Goal: Task Accomplishment & Management: Use online tool/utility

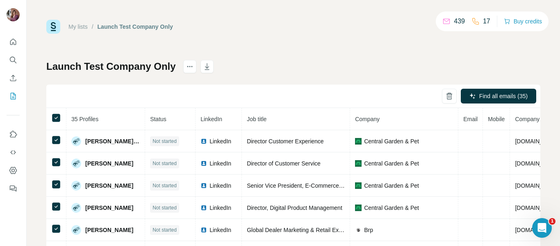
click at [74, 27] on link "My lists" at bounding box center [78, 26] width 19 height 7
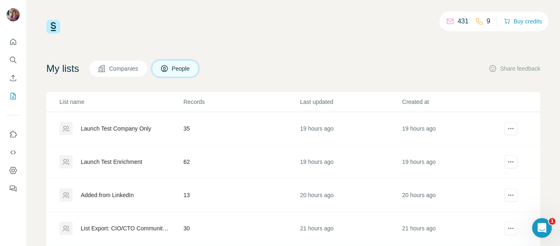
click at [126, 161] on div "Launch Test Enrichment" at bounding box center [112, 162] width 62 height 8
click at [96, 164] on div "Launch Test Enrichment" at bounding box center [112, 162] width 62 height 8
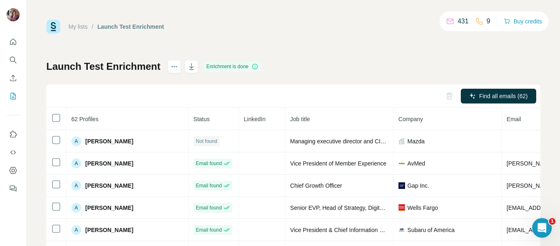
click at [288, 53] on div "My lists / Launch Test Enrichment 431 9 Buy credits Launch Test Enrichment Enri…" at bounding box center [293, 172] width 494 height 305
click at [12, 79] on icon "Enrich CSV" at bounding box center [13, 78] width 8 height 8
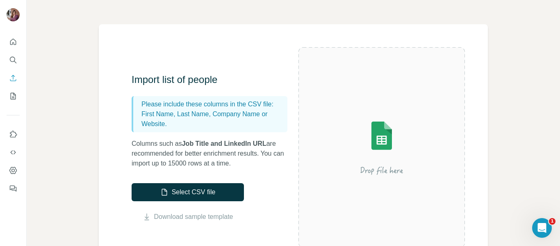
scroll to position [41, 0]
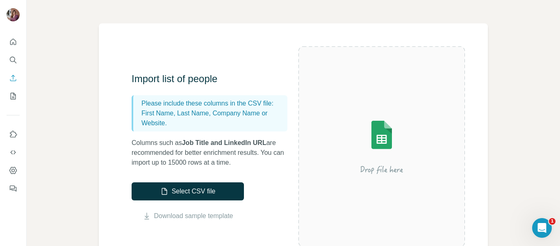
drag, startPoint x: 191, startPoint y: 144, endPoint x: 228, endPoint y: 154, distance: 38.2
click at [228, 154] on p "Columns such as Job Title and LinkedIn URL are recommended for better enrichmen…" at bounding box center [214, 153] width 164 height 30
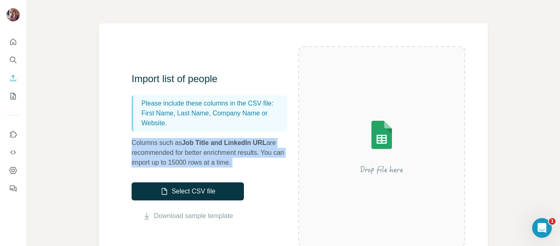
click at [228, 154] on p "Columns such as Job Title and LinkedIn URL are recommended for better enrichmen…" at bounding box center [214, 153] width 164 height 30
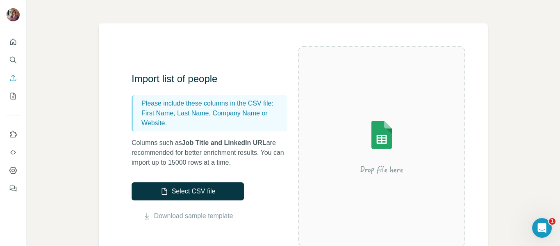
click at [211, 122] on p "First Name, Last Name, Company Name or Website." at bounding box center [213, 118] width 143 height 20
click at [10, 97] on icon "My lists" at bounding box center [13, 96] width 8 height 8
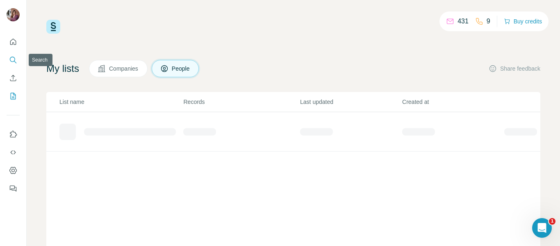
click at [9, 57] on icon "Search" at bounding box center [13, 60] width 8 height 8
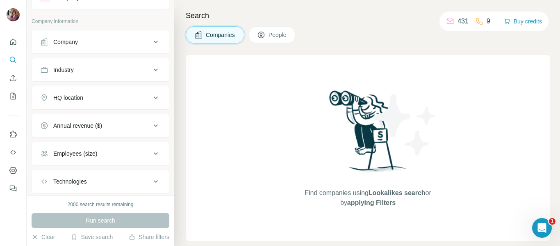
scroll to position [30, 0]
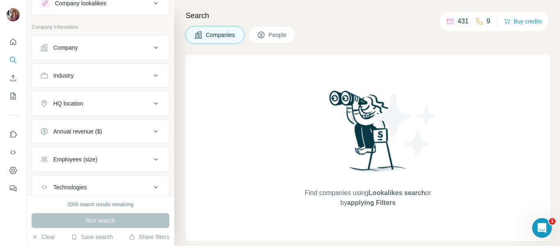
click at [93, 41] on button "Company" at bounding box center [100, 48] width 137 height 20
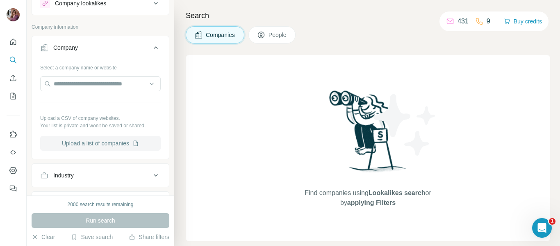
click at [85, 144] on button "Upload a list of companies" at bounding box center [100, 143] width 121 height 15
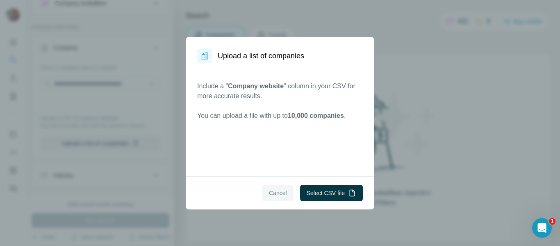
click at [272, 192] on span "Cancel" at bounding box center [278, 193] width 18 height 8
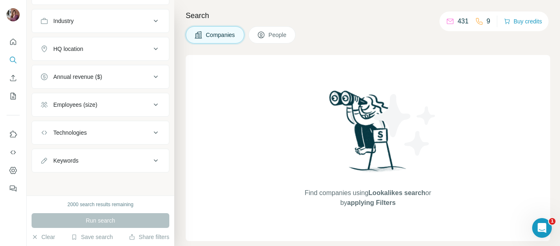
scroll to position [0, 0]
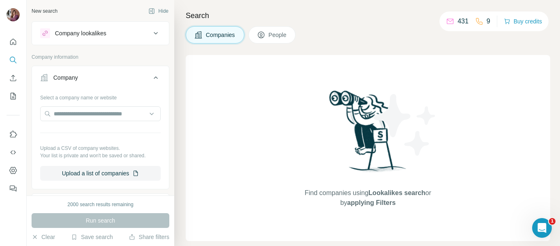
click at [278, 23] on div "Search Companies People Find companies using Lookalikes search or by applying F…" at bounding box center [367, 123] width 386 height 246
click at [274, 40] on button "People" at bounding box center [273, 34] width 48 height 17
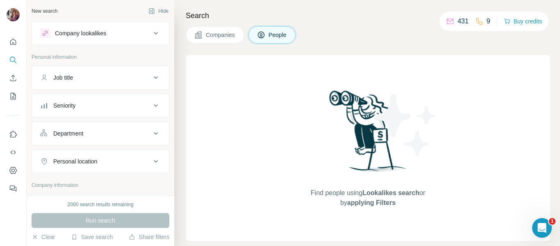
click at [77, 71] on button "Job title" at bounding box center [100, 78] width 137 height 20
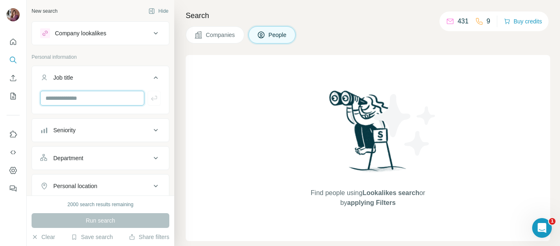
click at [76, 98] on input "text" at bounding box center [92, 98] width 104 height 15
click at [14, 95] on icon "My lists" at bounding box center [14, 95] width 4 height 5
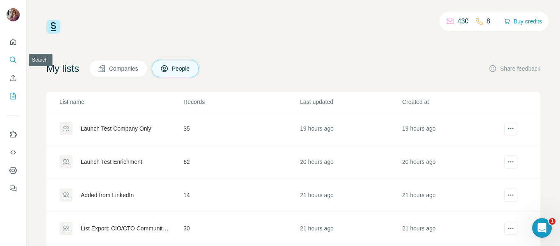
click at [11, 62] on icon "Search" at bounding box center [13, 60] width 8 height 8
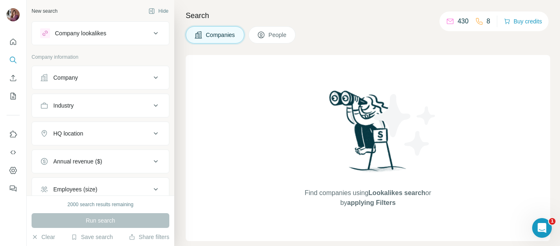
click at [79, 82] on button "Company" at bounding box center [100, 78] width 137 height 20
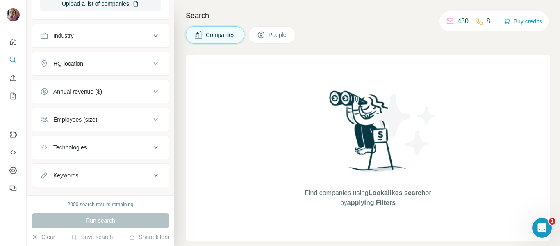
scroll to position [185, 0]
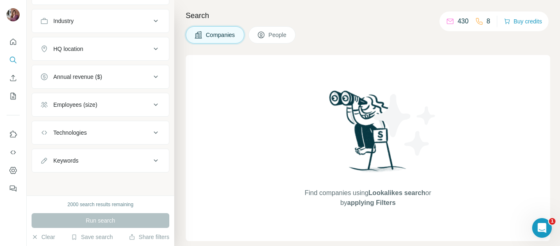
click at [268, 35] on button "People" at bounding box center [273, 34] width 48 height 17
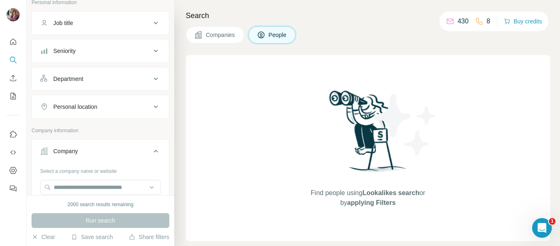
scroll to position [42, 0]
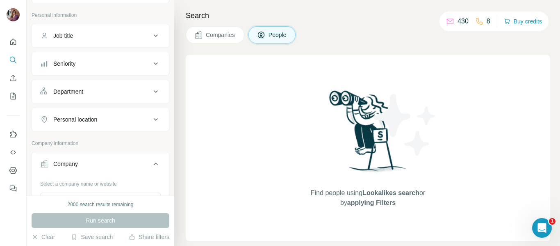
click at [78, 39] on div "Job title" at bounding box center [95, 36] width 111 height 8
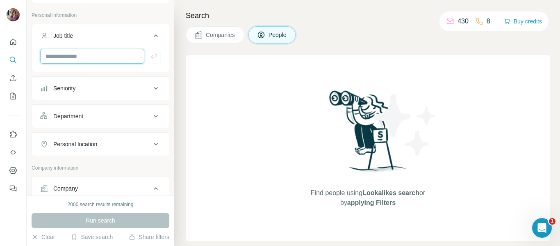
click at [77, 60] on input "text" at bounding box center [92, 56] width 104 height 15
type input "**********"
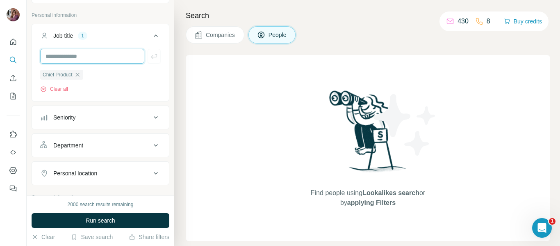
click at [66, 53] on input "text" at bounding box center [92, 56] width 104 height 15
type input "*******"
click at [66, 53] on input "text" at bounding box center [92, 56] width 104 height 15
type input "**********"
click at [80, 77] on icon "button" at bounding box center [77, 74] width 7 height 7
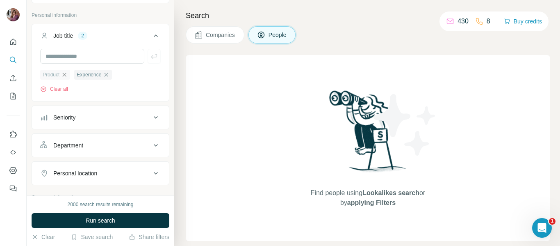
click at [65, 76] on icon "button" at bounding box center [65, 75] width 4 height 4
click at [72, 75] on icon "button" at bounding box center [72, 74] width 7 height 7
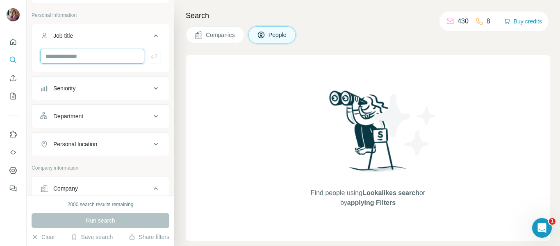
click at [72, 60] on input "text" at bounding box center [92, 56] width 104 height 15
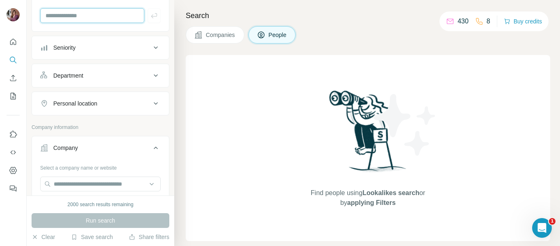
scroll to position [153, 0]
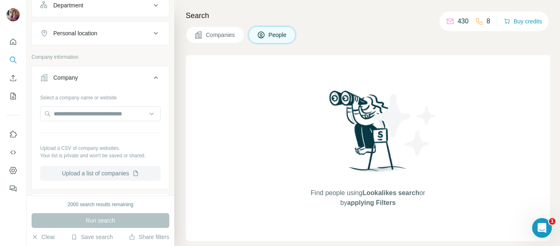
click at [75, 179] on button "Upload a list of companies" at bounding box center [100, 173] width 121 height 15
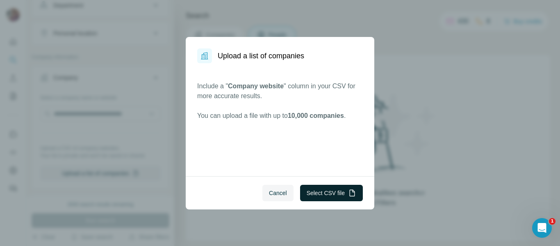
click at [327, 191] on button "Select CSV file" at bounding box center [331, 193] width 63 height 16
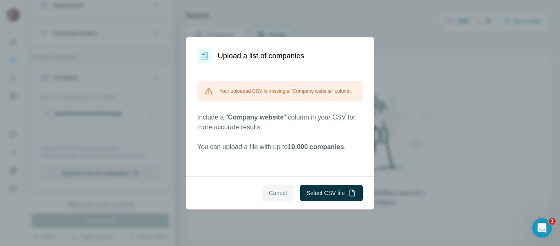
click at [271, 192] on span "Cancel" at bounding box center [278, 193] width 18 height 8
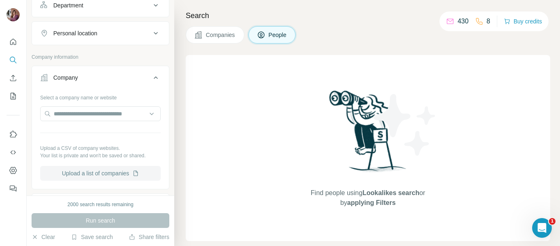
click at [87, 169] on button "Upload a list of companies" at bounding box center [100, 173] width 121 height 15
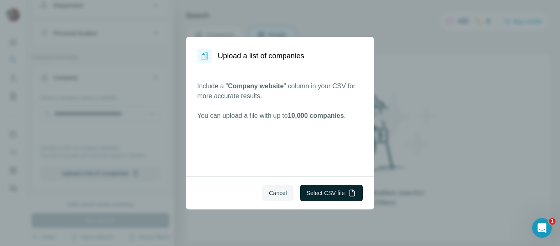
click at [325, 192] on button "Select CSV file" at bounding box center [331, 193] width 63 height 16
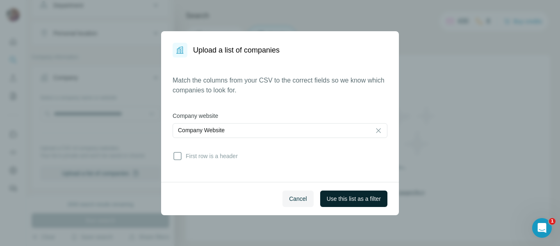
click at [353, 200] on span "Use this list as a filter" at bounding box center [354, 198] width 54 height 8
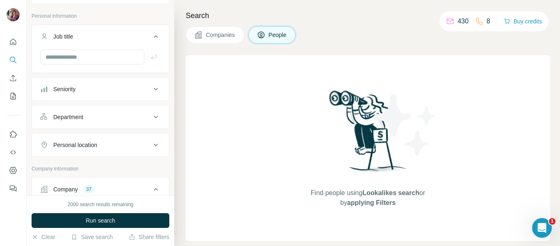
scroll to position [0, 0]
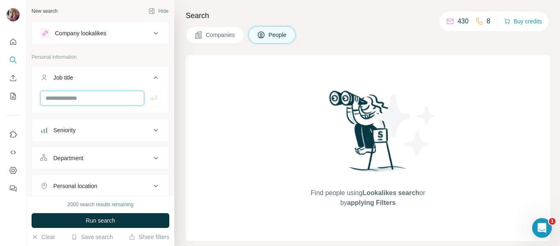
click at [81, 95] on input "text" at bounding box center [92, 98] width 104 height 15
type input "**********"
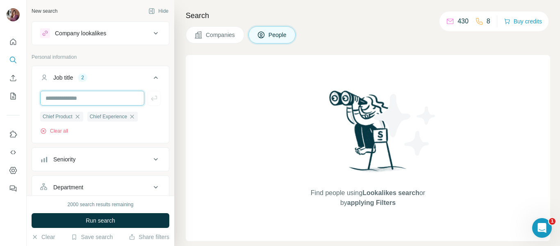
click at [81, 95] on input "text" at bounding box center [92, 98] width 104 height 15
click at [109, 97] on input "text" at bounding box center [92, 98] width 104 height 15
type input "**********"
click at [109, 97] on input "text" at bounding box center [92, 98] width 104 height 15
type input "**********"
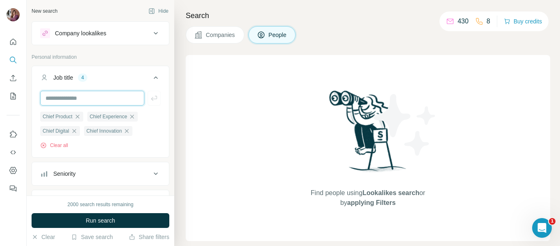
click at [109, 97] on input "text" at bounding box center [92, 98] width 104 height 15
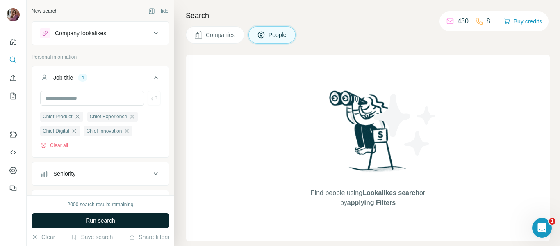
click at [83, 222] on button "Run search" at bounding box center [101, 220] width 138 height 15
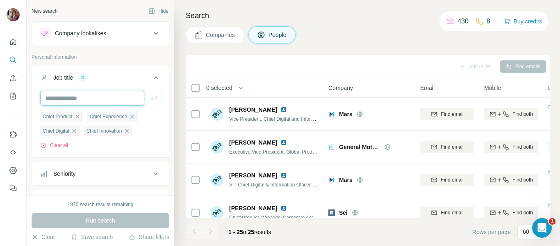
click at [115, 99] on input "text" at bounding box center [92, 98] width 104 height 15
type input "*******"
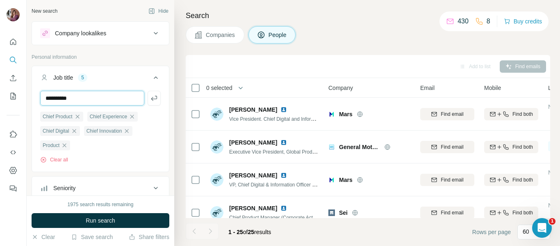
type input "**********"
click at [115, 99] on input "text" at bounding box center [92, 98] width 104 height 15
type input "*******"
type input "**********"
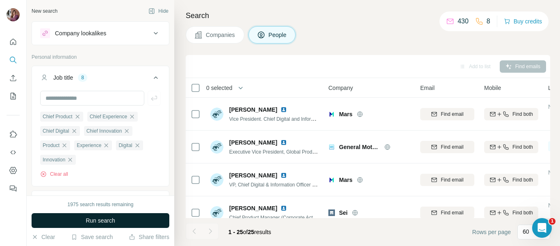
click at [90, 219] on span "Run search" at bounding box center [101, 220] width 30 height 8
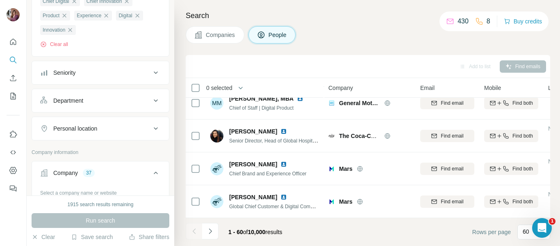
scroll to position [130, 0]
click at [94, 68] on button "Seniority" at bounding box center [100, 72] width 137 height 20
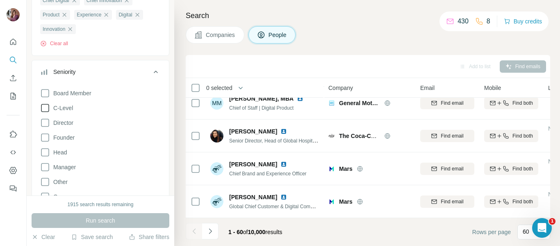
click at [45, 111] on icon at bounding box center [45, 108] width 10 height 10
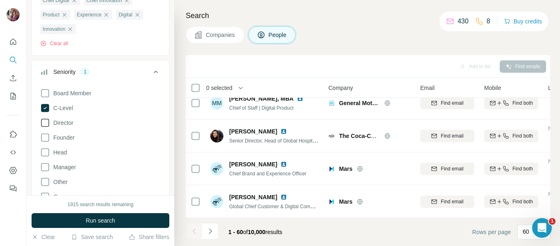
click at [45, 127] on icon at bounding box center [45, 123] width 10 height 10
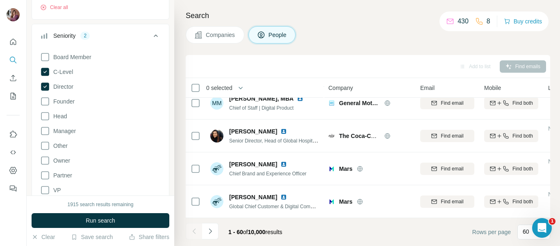
scroll to position [168, 0]
click at [45, 114] on icon at bounding box center [45, 115] width 10 height 10
click at [43, 190] on icon at bounding box center [45, 189] width 10 height 10
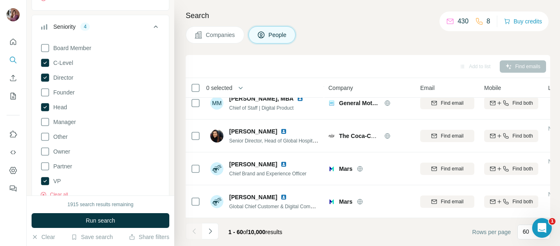
scroll to position [176, 0]
click at [43, 165] on icon at bounding box center [45, 166] width 10 height 10
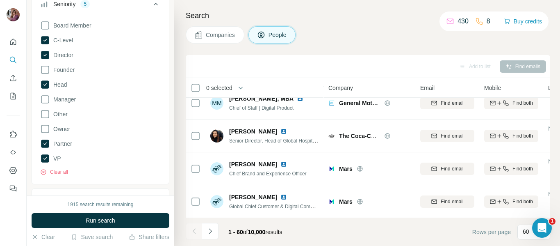
scroll to position [199, 0]
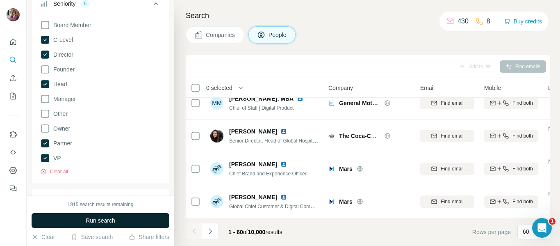
click at [106, 217] on span "Run search" at bounding box center [101, 220] width 30 height 8
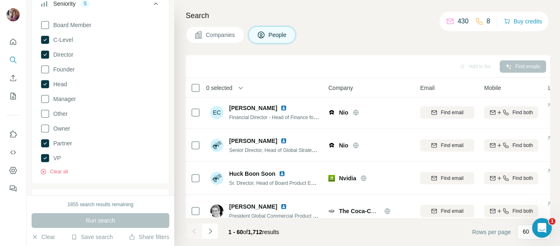
scroll to position [1088, 0]
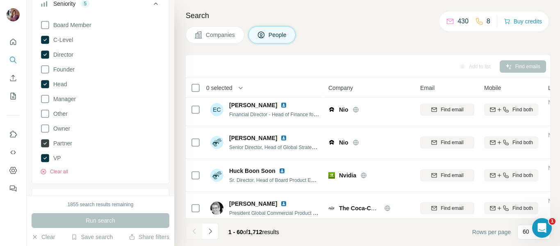
click at [45, 145] on icon at bounding box center [45, 143] width 8 height 8
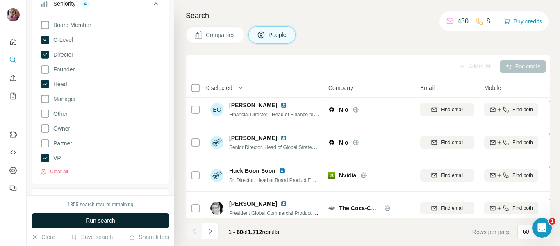
click at [75, 219] on button "Run search" at bounding box center [101, 220] width 138 height 15
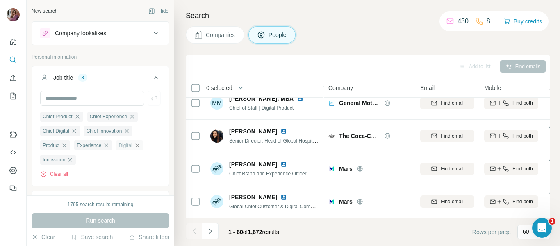
click at [139, 146] on icon "button" at bounding box center [137, 145] width 7 height 7
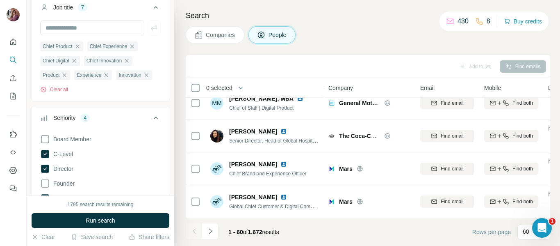
scroll to position [71, 0]
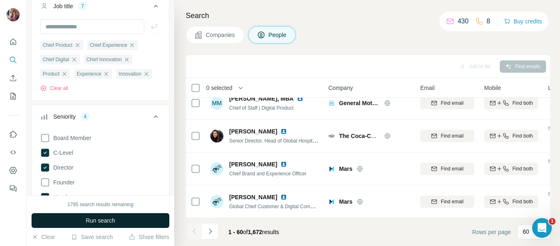
click at [118, 220] on button "Run search" at bounding box center [101, 220] width 138 height 15
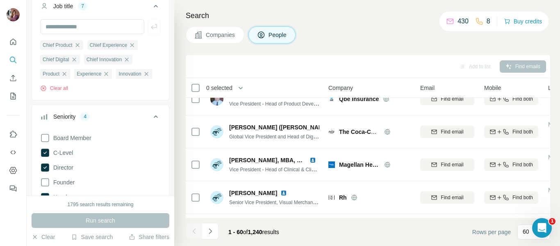
scroll to position [1853, 0]
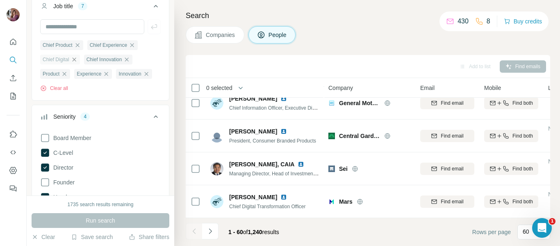
click at [76, 59] on icon "button" at bounding box center [74, 59] width 4 height 4
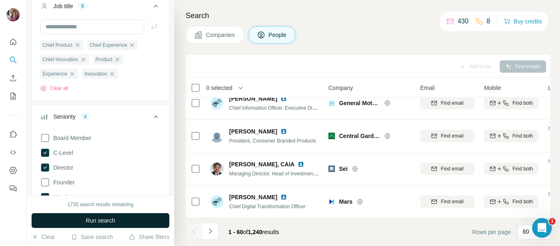
click at [86, 223] on span "Run search" at bounding box center [101, 220] width 30 height 8
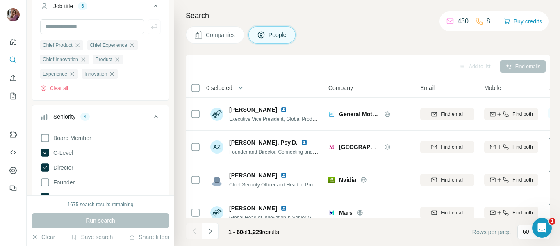
click at [347, 87] on span "Company" at bounding box center [341, 88] width 25 height 8
click at [266, 87] on div "0 selected" at bounding box center [251, 87] width 121 height 9
click at [191, 89] on icon at bounding box center [196, 88] width 10 height 10
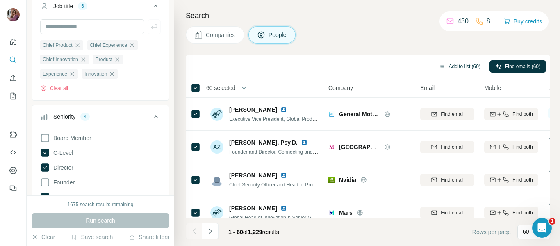
click at [454, 65] on button "Add to list (60)" at bounding box center [460, 66] width 53 height 12
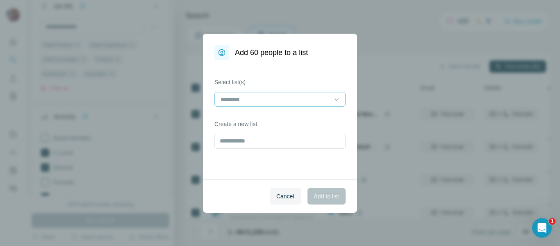
click at [272, 99] on input at bounding box center [275, 99] width 111 height 9
click at [271, 81] on label "Select list(s)" at bounding box center [280, 82] width 131 height 8
click at [251, 141] on input "text" at bounding box center [280, 141] width 131 height 15
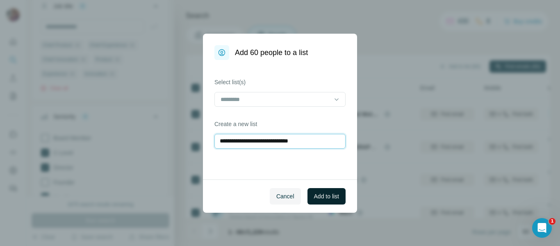
type input "**********"
click at [320, 192] on span "Add to list" at bounding box center [326, 196] width 25 height 8
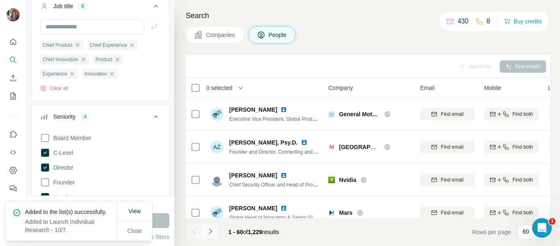
click at [209, 233] on icon "Navigate to next page" at bounding box center [210, 231] width 8 height 8
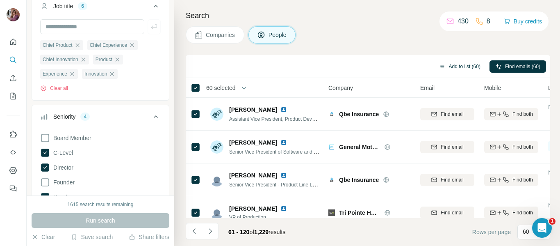
click at [460, 66] on button "Add to list (60)" at bounding box center [460, 66] width 53 height 12
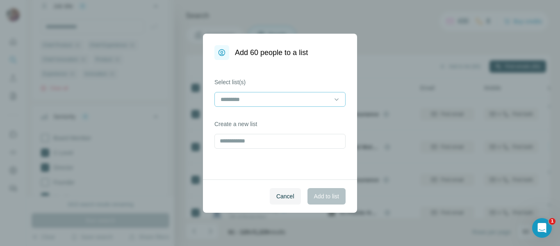
click at [285, 98] on input at bounding box center [275, 99] width 111 height 9
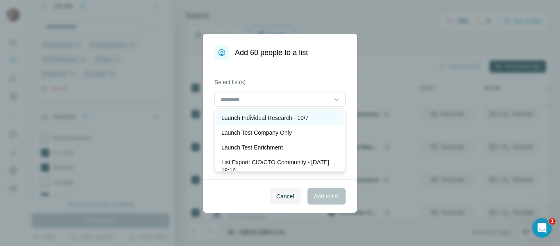
click at [283, 121] on p "Launch Individual Research - 10/7" at bounding box center [265, 118] width 87 height 8
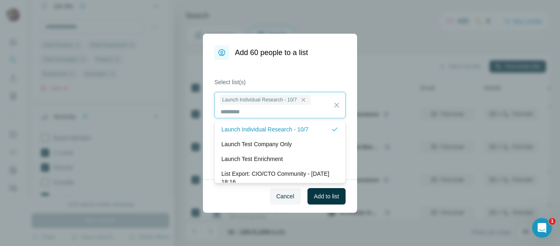
scroll to position [1, 0]
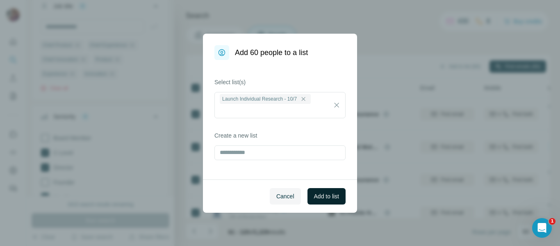
click at [318, 198] on span "Add to list" at bounding box center [326, 196] width 25 height 8
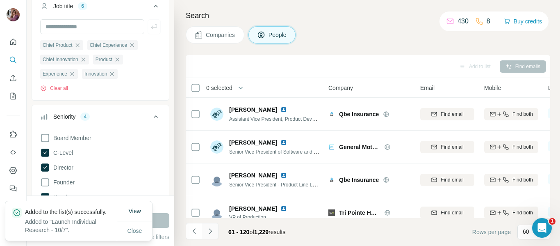
click at [210, 230] on icon "Navigate to next page" at bounding box center [210, 230] width 3 height 5
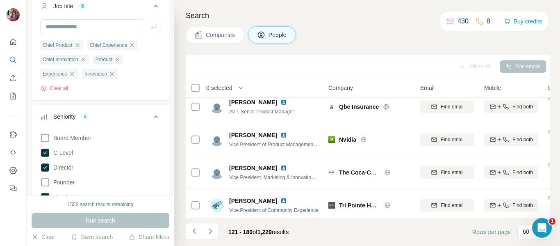
scroll to position [0, 0]
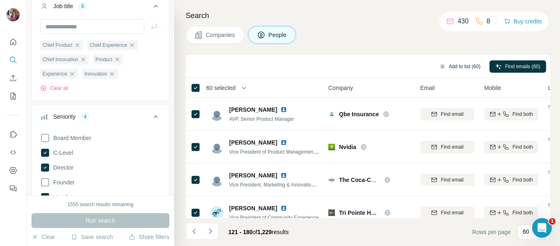
click at [462, 65] on button "Add to list (60)" at bounding box center [460, 66] width 53 height 12
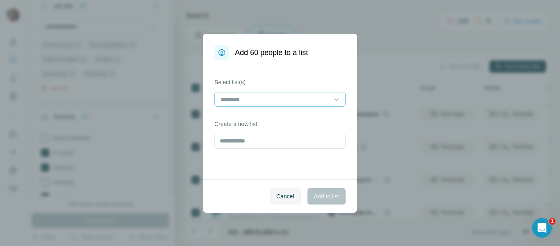
click at [280, 96] on input at bounding box center [275, 99] width 111 height 9
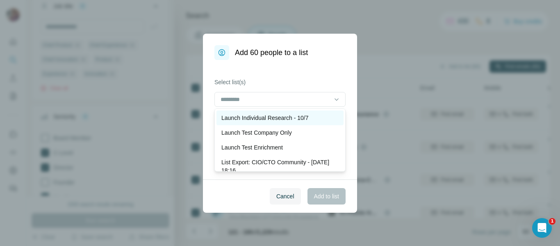
click at [274, 121] on p "Launch Individual Research - 10/7" at bounding box center [265, 118] width 87 height 8
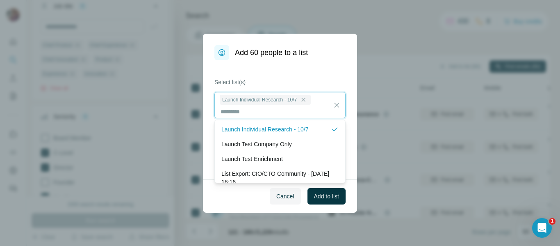
scroll to position [1, 0]
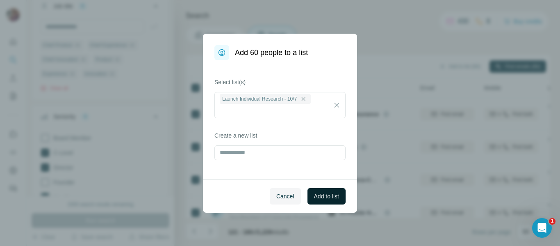
click at [325, 197] on span "Add to list" at bounding box center [326, 196] width 25 height 8
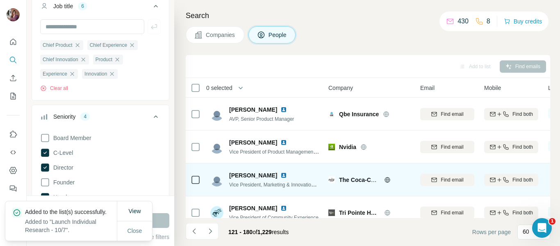
scroll to position [32, 0]
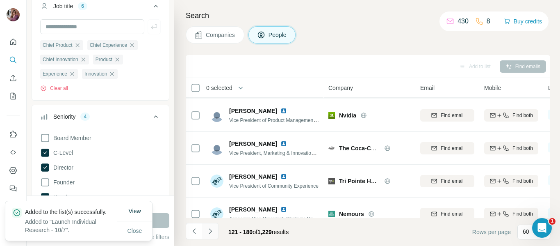
click at [211, 229] on icon "Navigate to next page" at bounding box center [210, 231] width 8 height 8
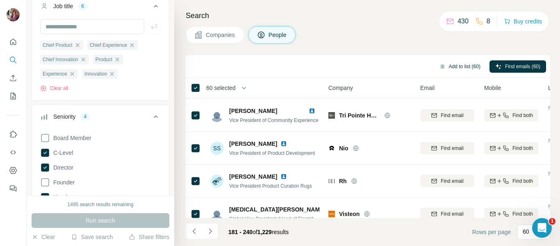
click at [458, 65] on button "Add to list (60)" at bounding box center [460, 66] width 53 height 12
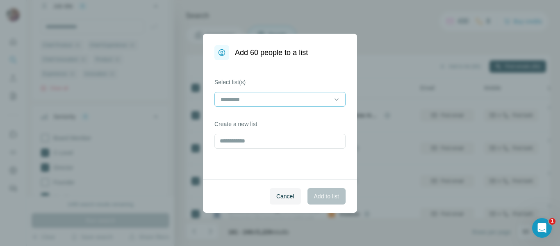
click at [287, 99] on input at bounding box center [275, 99] width 111 height 9
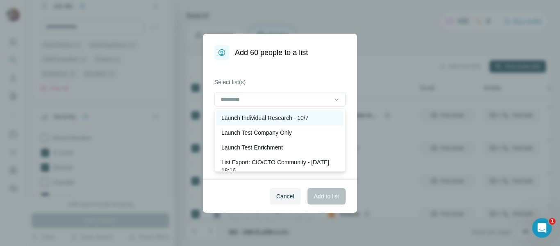
click at [279, 119] on p "Launch Individual Research - 10/7" at bounding box center [265, 118] width 87 height 8
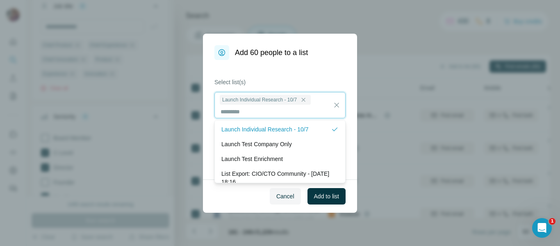
scroll to position [1, 0]
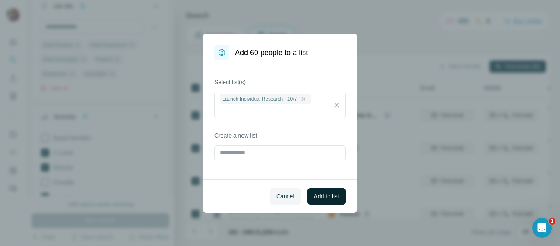
click at [317, 192] on span "Add to list" at bounding box center [326, 196] width 25 height 8
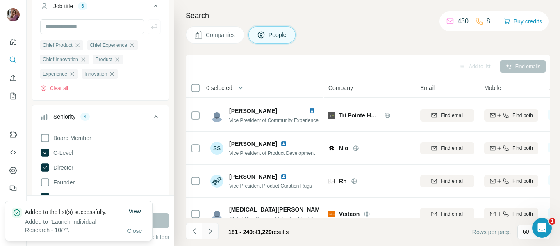
click at [210, 232] on icon "Navigate to next page" at bounding box center [210, 231] width 8 height 8
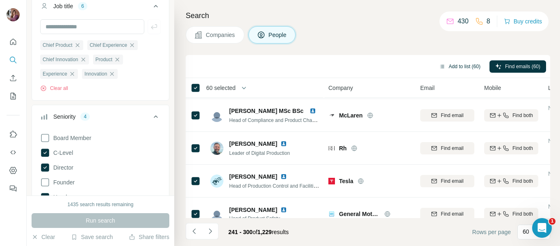
click at [449, 67] on button "Add to list (60)" at bounding box center [460, 66] width 53 height 12
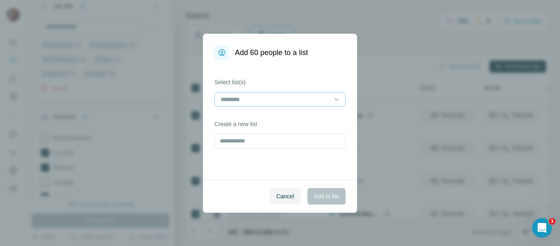
click at [241, 102] on input at bounding box center [275, 99] width 111 height 9
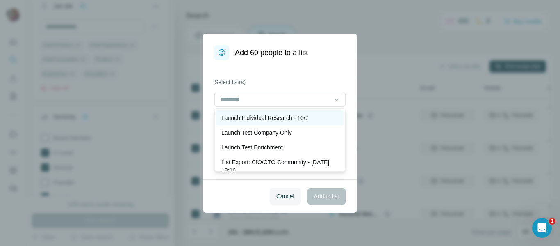
click at [244, 116] on p "Launch Individual Research - 10/7" at bounding box center [265, 118] width 87 height 8
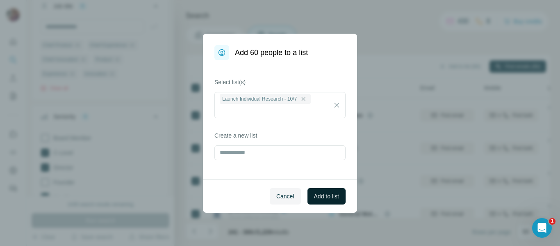
click at [322, 198] on span "Add to list" at bounding box center [326, 196] width 25 height 8
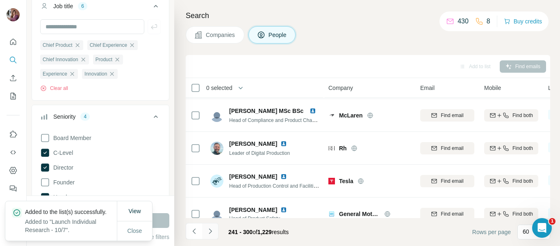
click at [210, 231] on icon "Navigate to next page" at bounding box center [210, 231] width 8 height 8
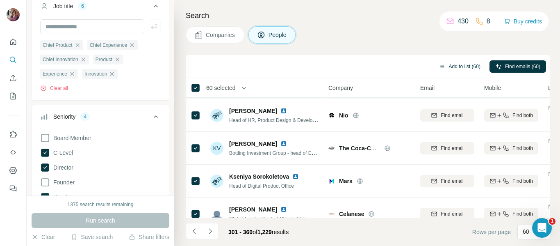
click at [450, 64] on button "Add to list (60)" at bounding box center [460, 66] width 53 height 12
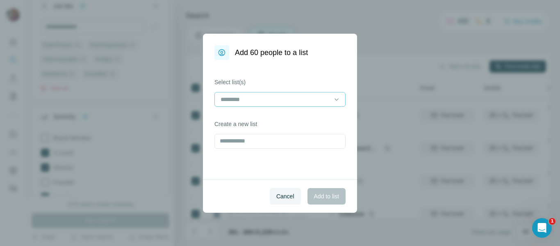
click at [293, 101] on input at bounding box center [275, 99] width 111 height 9
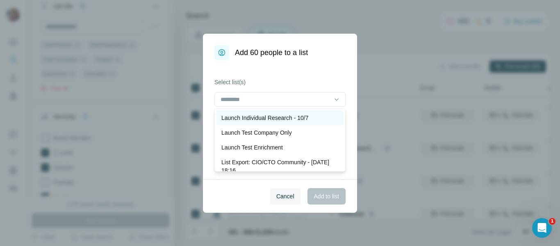
click at [290, 119] on p "Launch Individual Research - 10/7" at bounding box center [265, 118] width 87 height 8
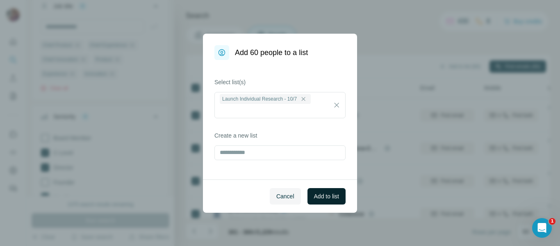
click at [325, 197] on span "Add to list" at bounding box center [326, 196] width 25 height 8
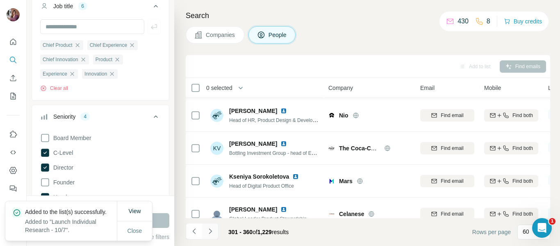
click at [210, 234] on icon "Navigate to next page" at bounding box center [210, 231] width 8 height 8
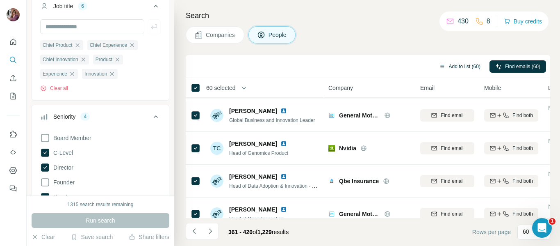
click at [449, 68] on button "Add to list (60)" at bounding box center [460, 66] width 53 height 12
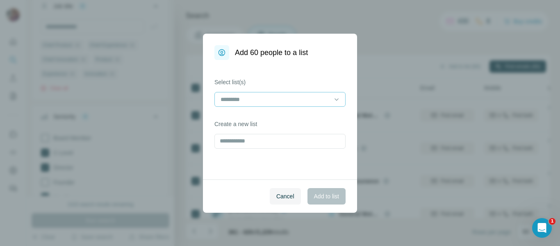
click at [302, 98] on input at bounding box center [275, 99] width 111 height 9
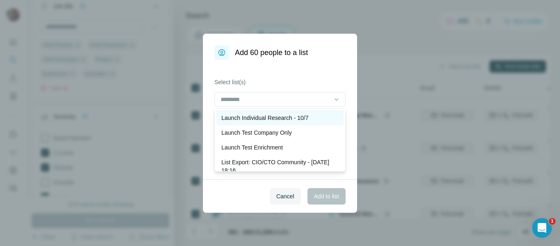
click at [295, 119] on p "Launch Individual Research - 10/7" at bounding box center [265, 118] width 87 height 8
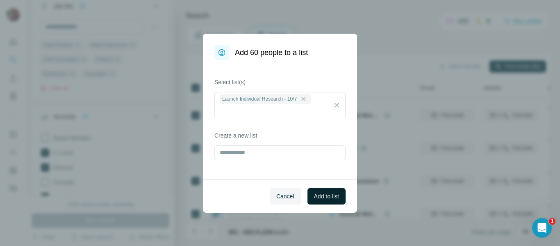
click at [322, 197] on span "Add to list" at bounding box center [326, 196] width 25 height 8
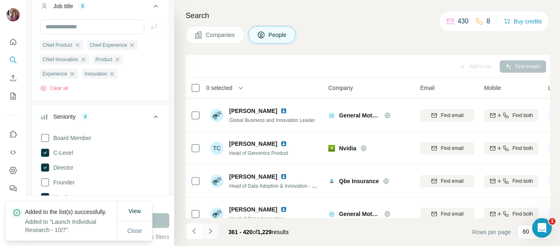
click at [210, 232] on icon "Navigate to next page" at bounding box center [210, 230] width 3 height 5
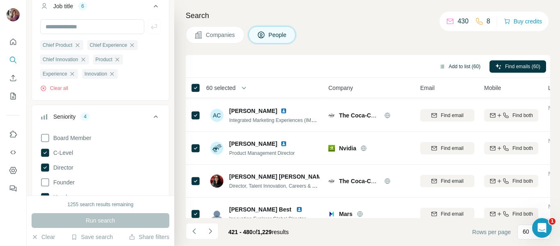
click at [448, 64] on button "Add to list (60)" at bounding box center [460, 66] width 53 height 12
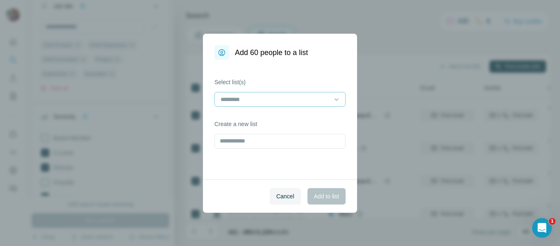
click at [279, 101] on input at bounding box center [275, 99] width 111 height 9
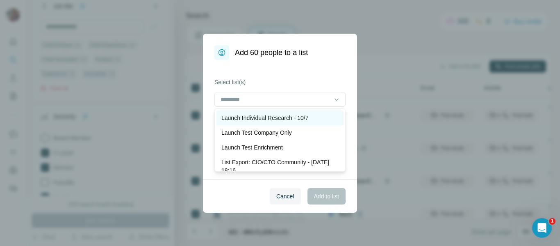
click at [274, 119] on p "Launch Individual Research - 10/7" at bounding box center [265, 118] width 87 height 8
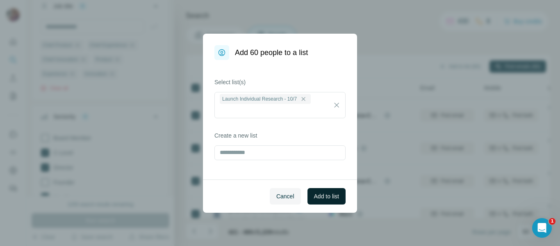
click at [320, 198] on span "Add to list" at bounding box center [326, 196] width 25 height 8
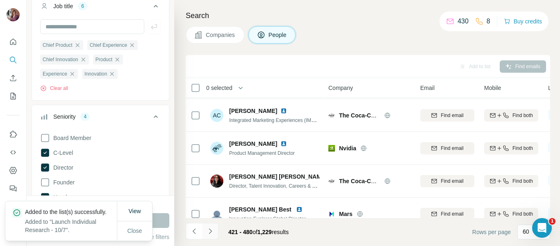
click at [213, 229] on icon "Navigate to next page" at bounding box center [210, 231] width 8 height 8
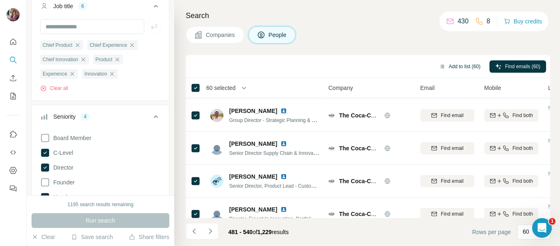
click at [454, 63] on button "Add to list (60)" at bounding box center [460, 66] width 53 height 12
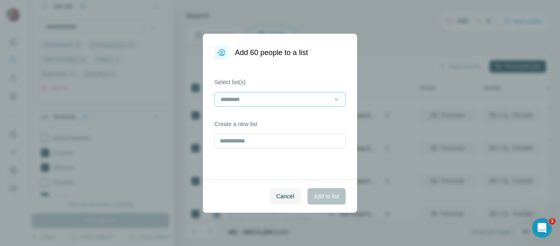
click at [312, 98] on input at bounding box center [275, 99] width 111 height 9
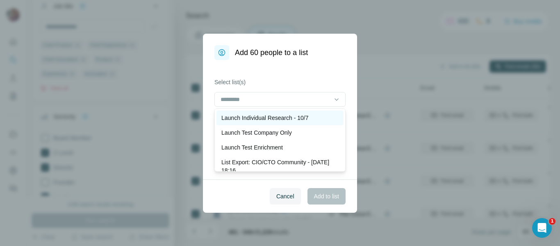
click at [304, 116] on p "Launch Individual Research - 10/7" at bounding box center [265, 118] width 87 height 8
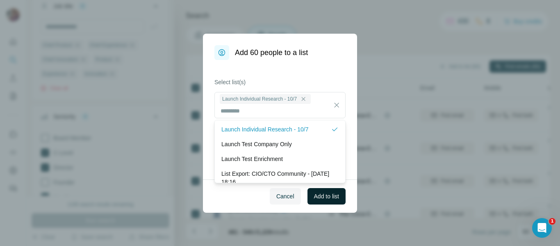
click at [322, 197] on span "Add to list" at bounding box center [326, 196] width 25 height 8
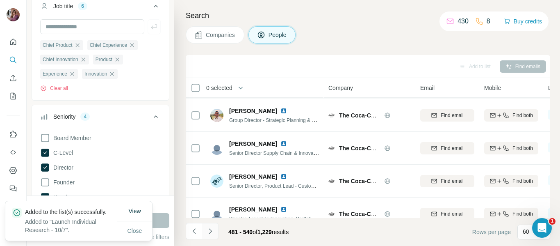
click at [209, 231] on icon "Navigate to next page" at bounding box center [210, 231] width 8 height 8
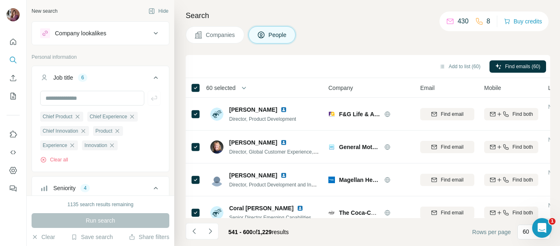
scroll to position [32, 0]
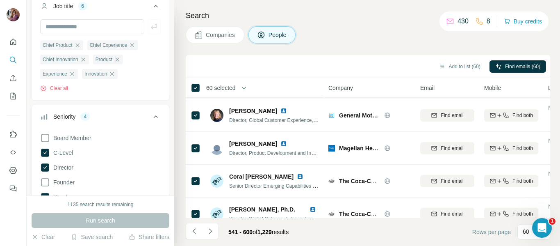
click at [446, 68] on button "Add to list (60)" at bounding box center [460, 66] width 53 height 12
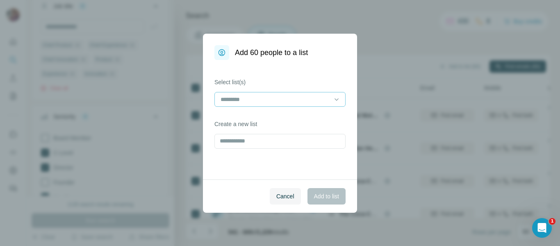
click at [284, 103] on input at bounding box center [275, 99] width 111 height 9
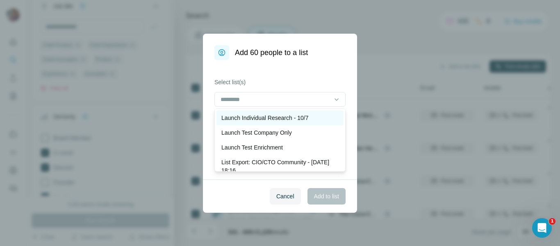
click at [281, 118] on p "Launch Individual Research - 10/7" at bounding box center [265, 118] width 87 height 8
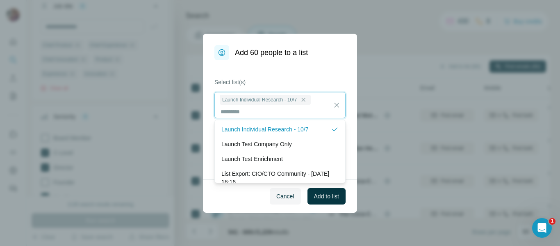
scroll to position [1, 0]
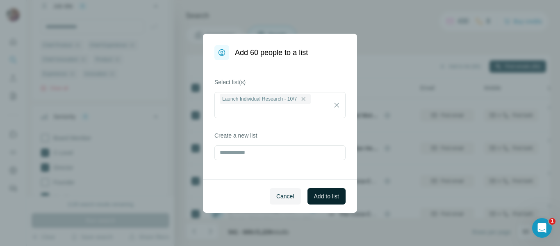
click at [320, 194] on span "Add to list" at bounding box center [326, 196] width 25 height 8
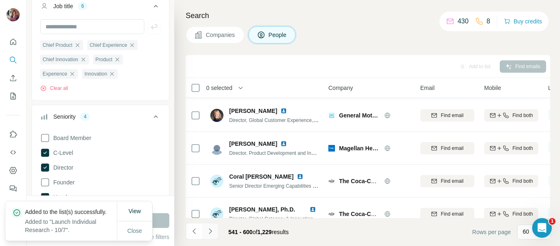
click at [211, 231] on icon "Navigate to next page" at bounding box center [210, 230] width 3 height 5
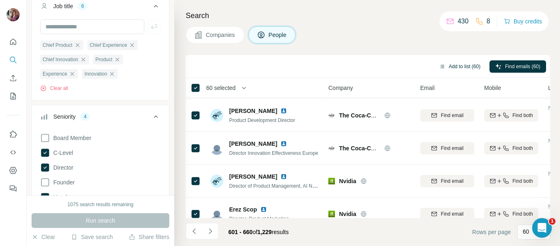
click at [453, 62] on button "Add to list (60)" at bounding box center [460, 66] width 53 height 12
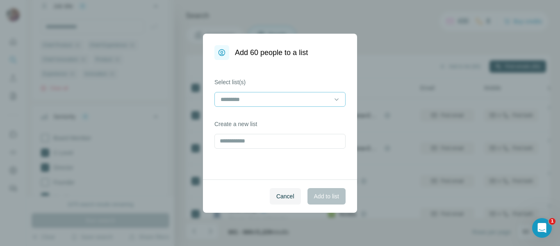
click at [277, 98] on input at bounding box center [275, 99] width 111 height 9
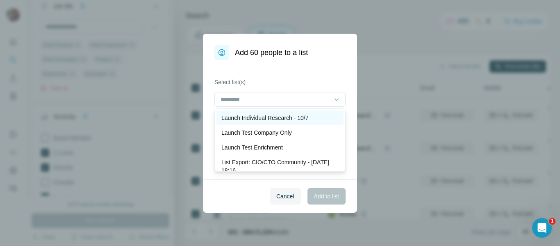
click at [274, 116] on p "Launch Individual Research - 10/7" at bounding box center [265, 118] width 87 height 8
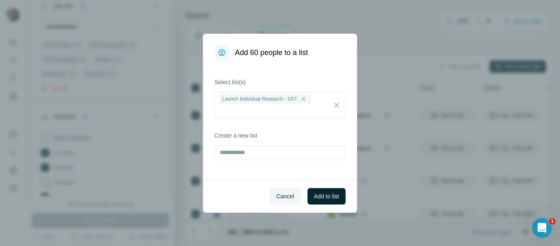
click at [325, 192] on span "Add to list" at bounding box center [326, 196] width 25 height 8
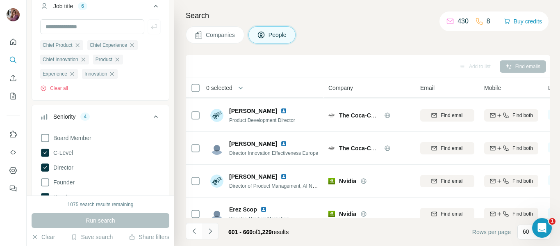
click at [212, 231] on icon "Navigate to next page" at bounding box center [210, 231] width 8 height 8
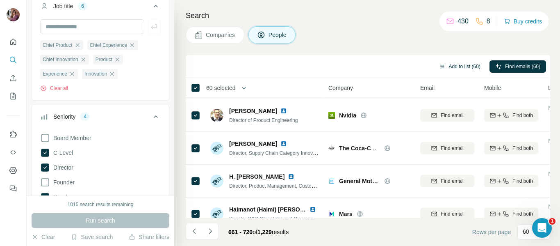
click at [452, 67] on button "Add to list (60)" at bounding box center [460, 66] width 53 height 12
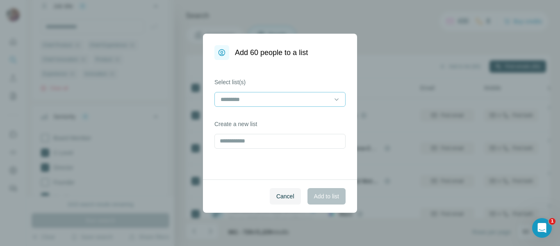
click at [272, 102] on input at bounding box center [275, 99] width 111 height 9
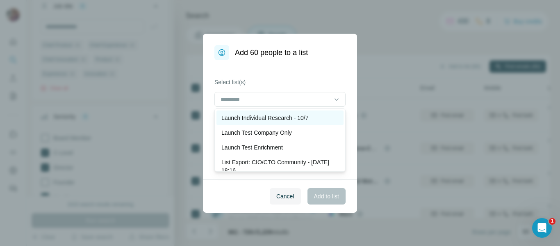
click at [268, 117] on p "Launch Individual Research - 10/7" at bounding box center [265, 118] width 87 height 8
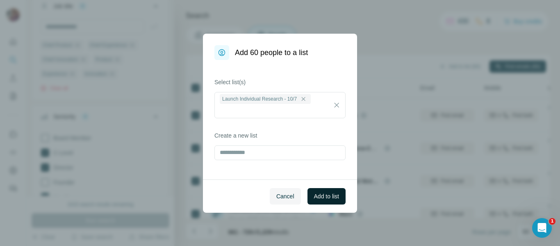
click at [315, 195] on span "Add to list" at bounding box center [326, 196] width 25 height 8
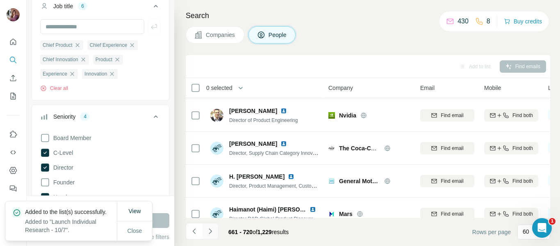
click at [210, 230] on icon "Navigate to next page" at bounding box center [210, 231] width 8 height 8
